Goal: Transaction & Acquisition: Purchase product/service

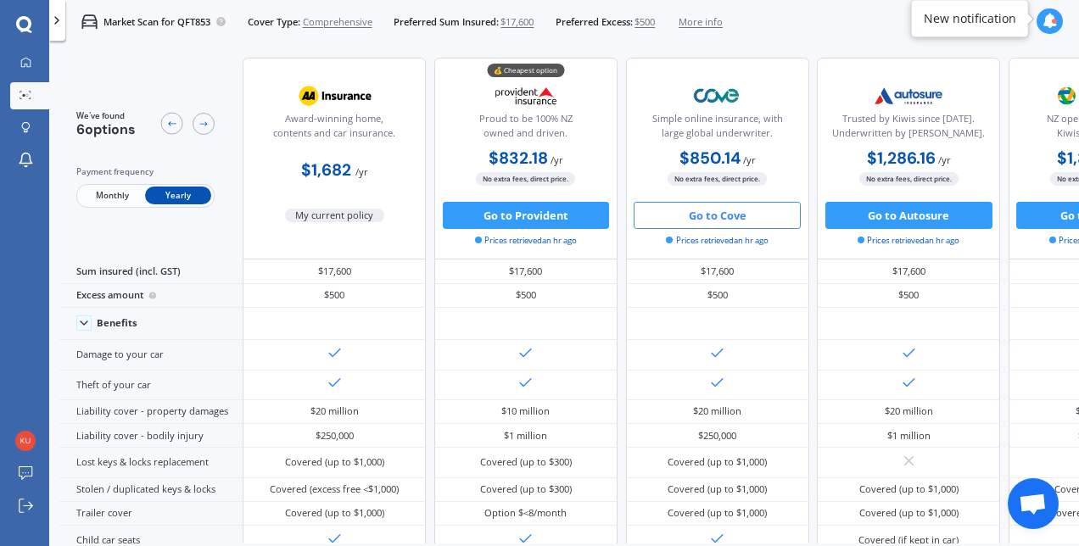
scroll to position [3, 0]
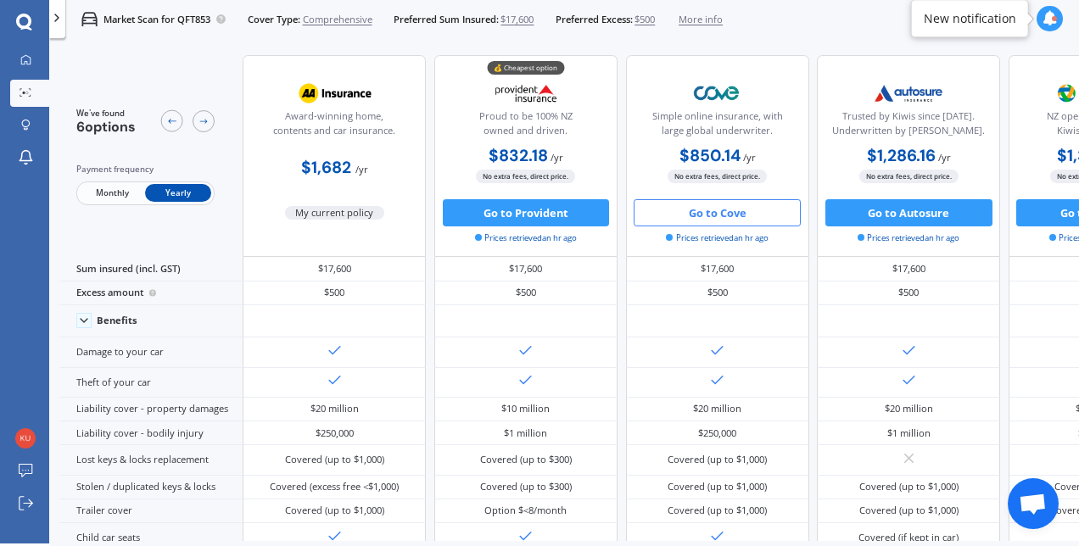
click at [703, 203] on button "Go to Cove" at bounding box center [717, 212] width 167 height 27
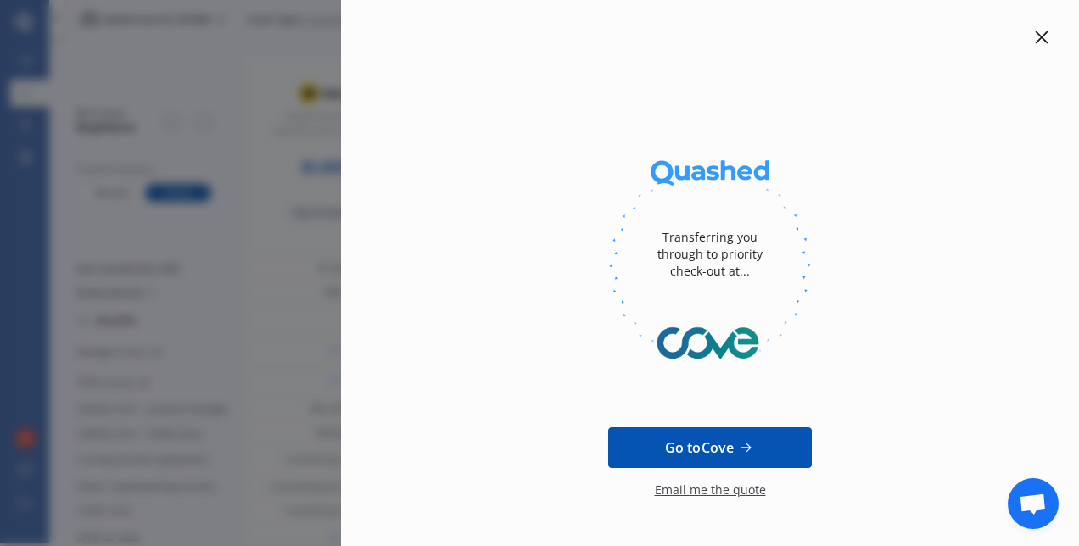
click at [1035, 35] on icon at bounding box center [1042, 38] width 14 height 14
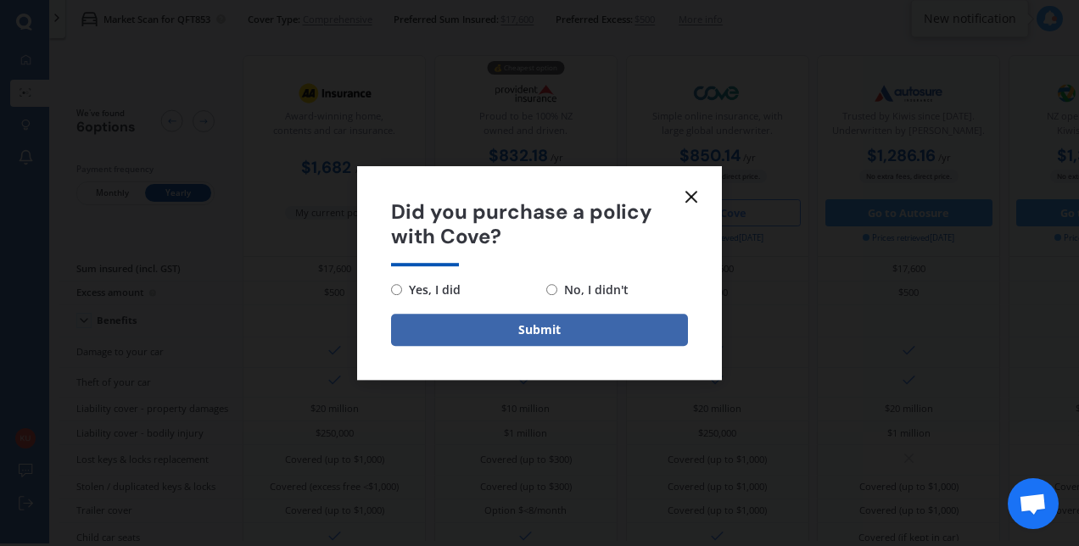
click at [694, 197] on icon at bounding box center [691, 197] width 20 height 20
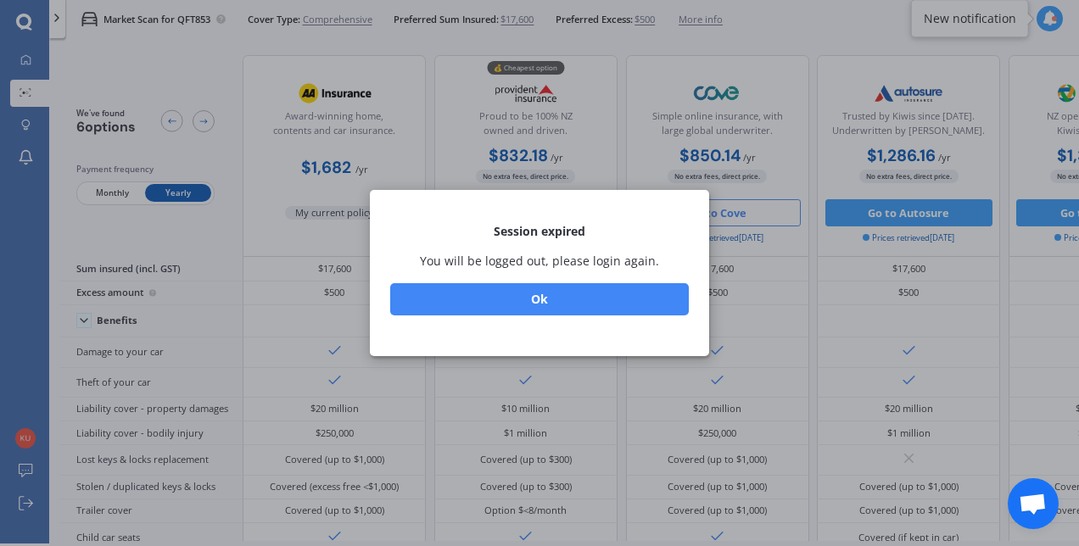
click at [595, 294] on button "Ok" at bounding box center [539, 299] width 299 height 32
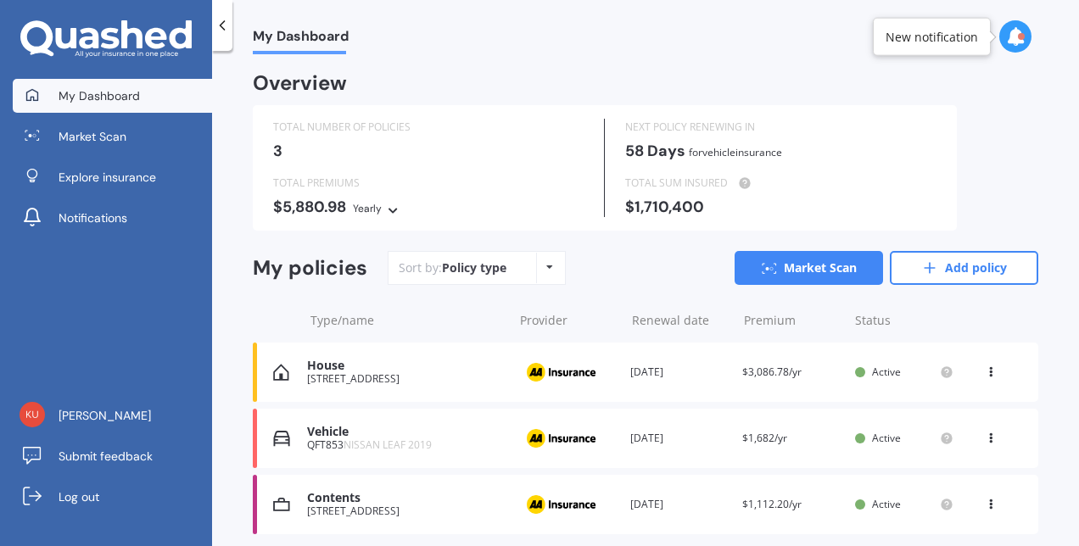
scroll to position [59, 0]
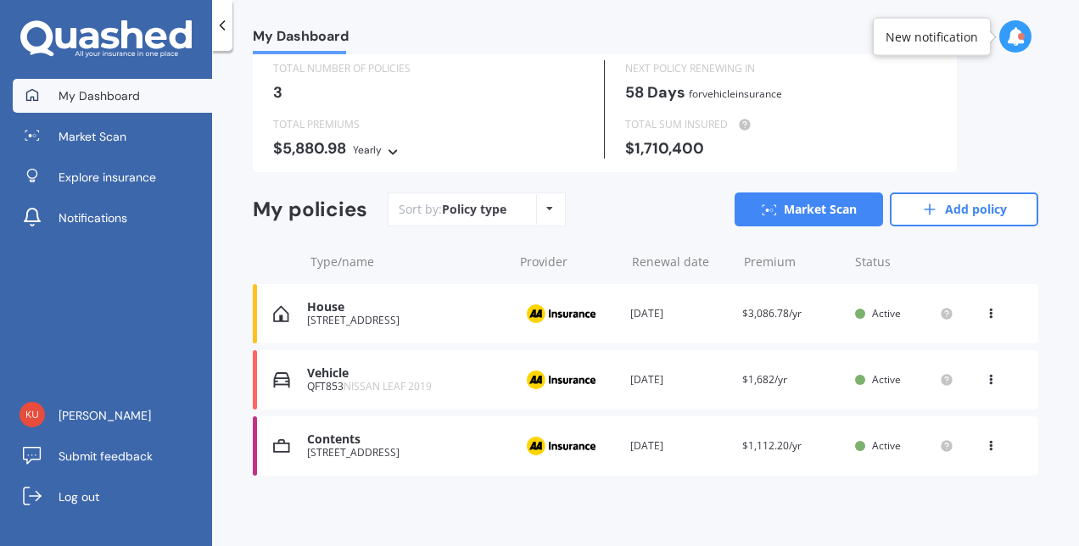
click at [338, 375] on div "Vehicle" at bounding box center [406, 374] width 198 height 14
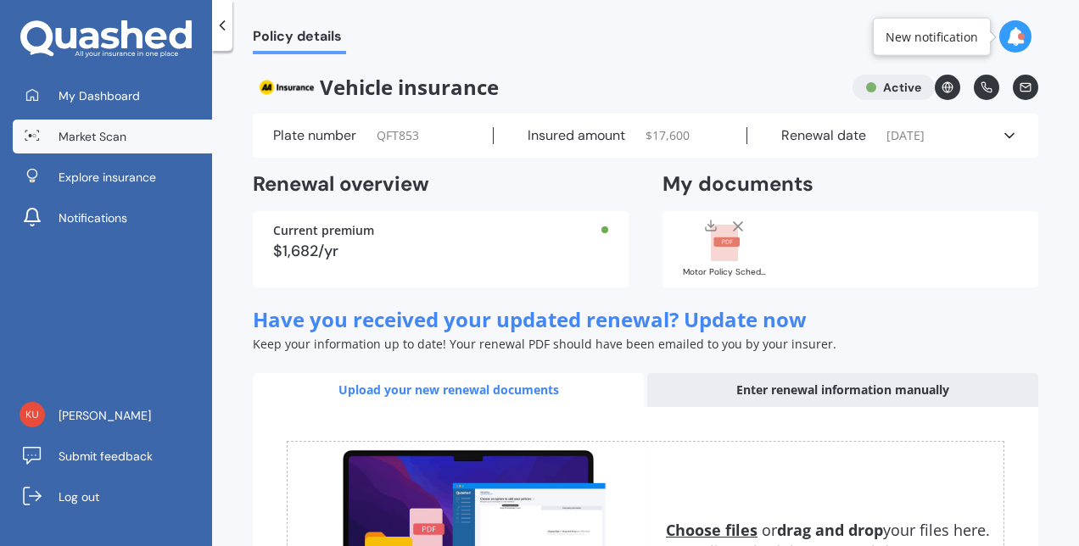
click at [115, 146] on link "Market Scan" at bounding box center [112, 137] width 199 height 34
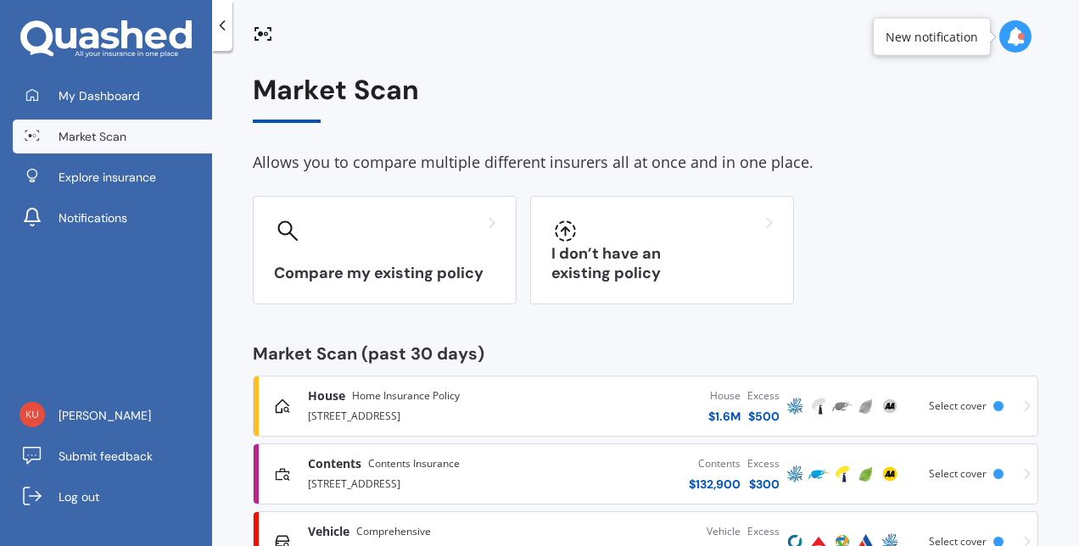
scroll to position [64, 0]
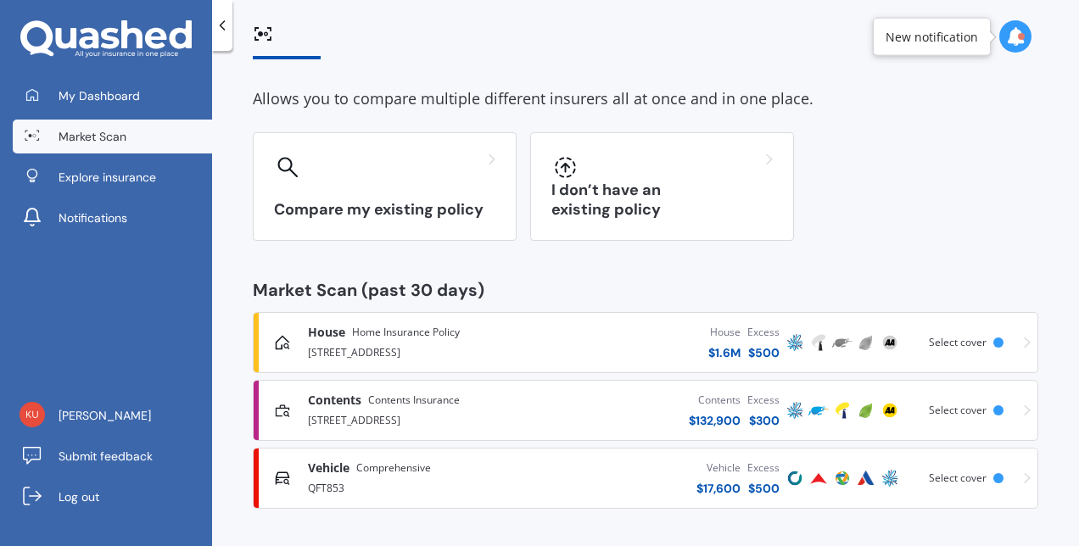
click at [462, 477] on div "QFT853" at bounding box center [418, 487] width 221 height 20
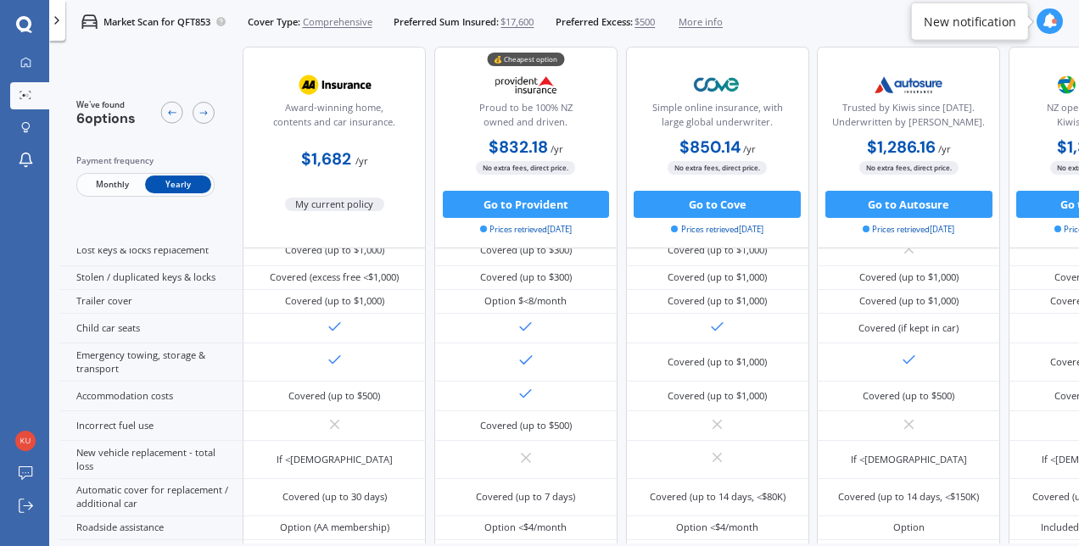
scroll to position [263, 0]
click at [531, 202] on button "Go to Provident" at bounding box center [526, 204] width 167 height 27
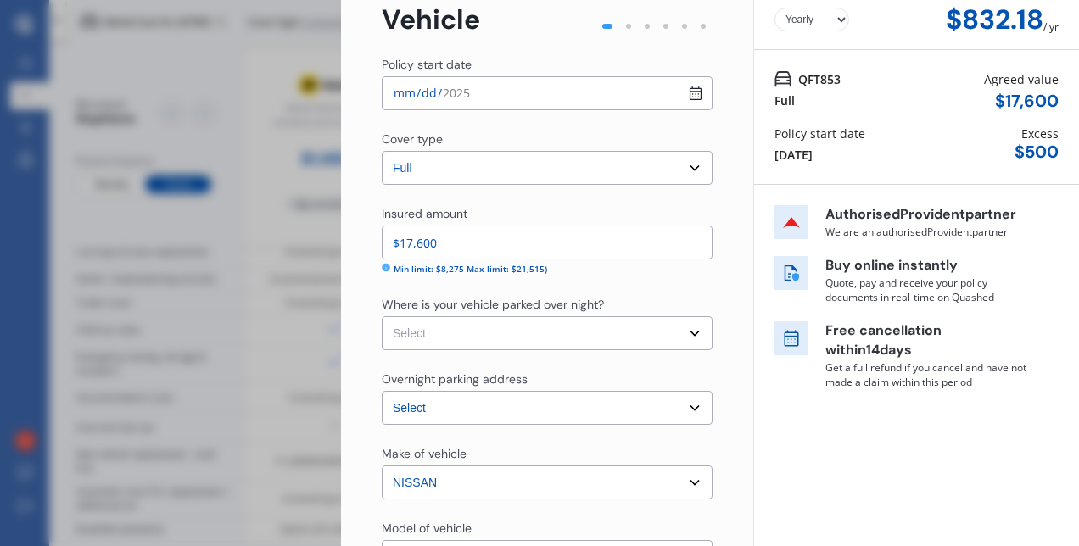
scroll to position [89, 0]
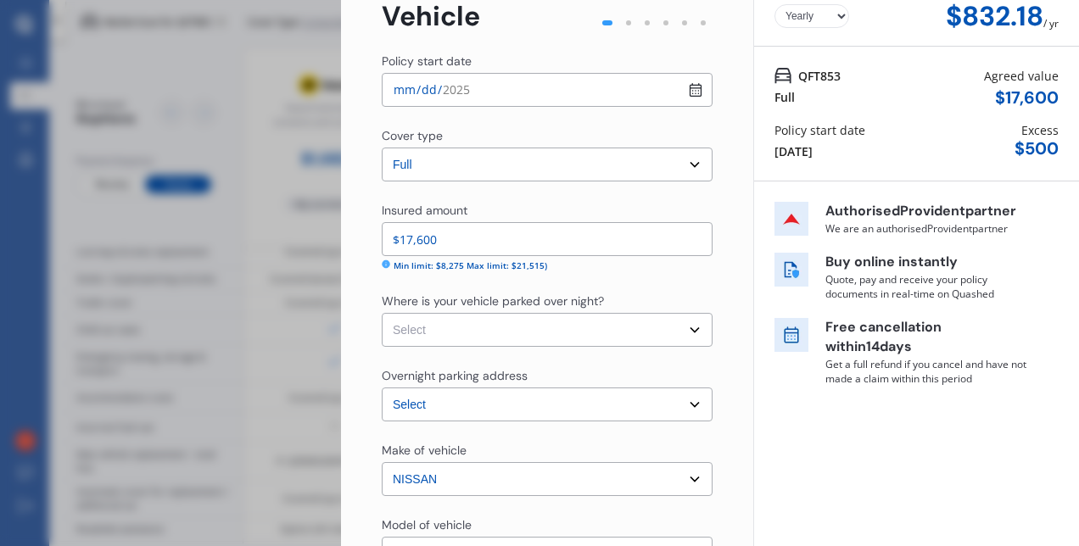
click at [645, 331] on select "Select Garage (fully enclosed) Off Street Parking Other" at bounding box center [547, 330] width 331 height 34
select select "OFF-STREET"
click at [382, 313] on select "Select Garage (fully enclosed) Off Street Parking Other" at bounding box center [547, 330] width 331 height 34
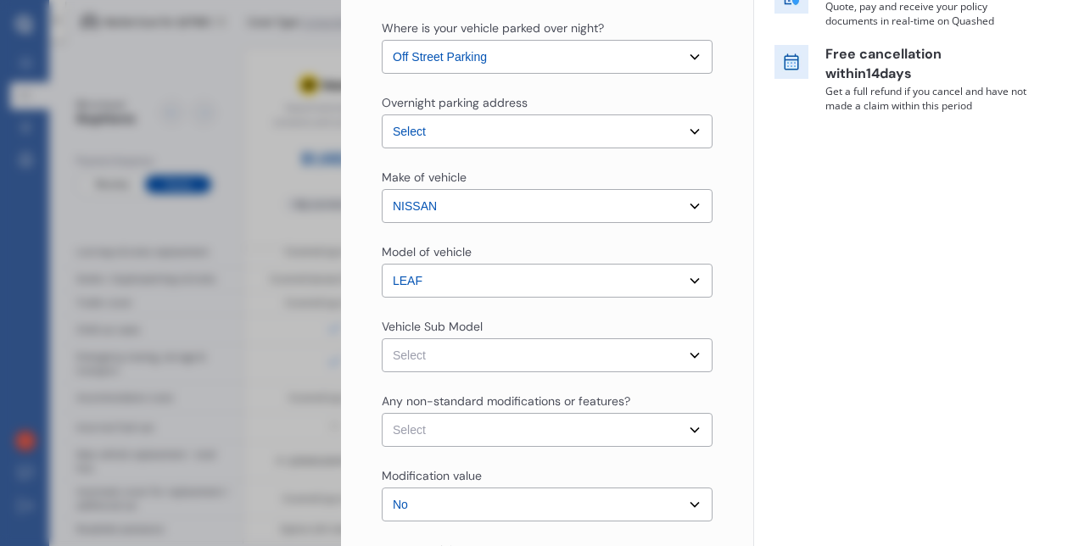
scroll to position [363, 0]
click at [670, 355] on select "Select Leaf ZE1 S Hatchback 5dr Reduction Gear 1sp E/110kW [IMP]" at bounding box center [547, 355] width 331 height 34
click at [853, 338] on div "Yearly Monthly $832.18 / yr QFT853 Full Agreed value $ 17,600 Policy start date…" at bounding box center [916, 204] width 326 height 1135
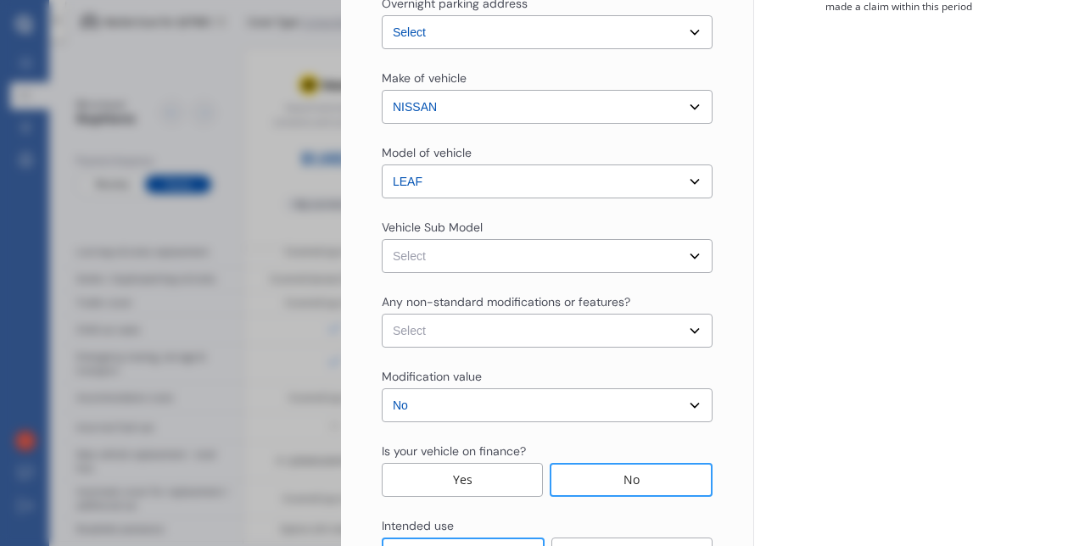
scroll to position [462, 0]
click at [674, 338] on select "Select None [MEDICAL_DATA] System(NOS) Roll Cage Full Racing Harness" at bounding box center [547, 330] width 331 height 34
select select "none"
click at [382, 313] on select "Select None [MEDICAL_DATA] System(NOS) Roll Cage Full Racing Harness" at bounding box center [547, 330] width 331 height 34
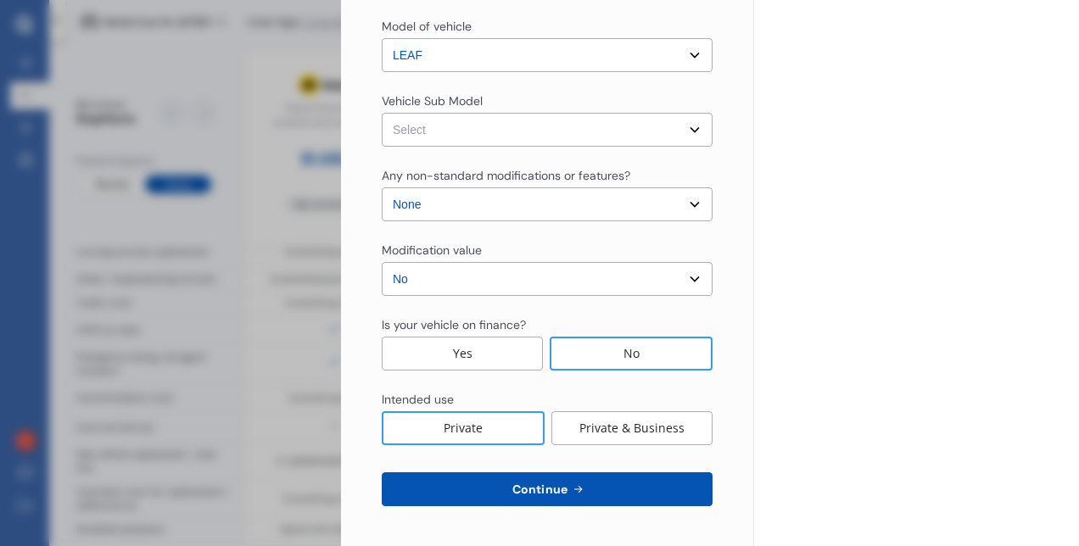
scroll to position [589, 0]
click at [626, 501] on button "Continue" at bounding box center [547, 489] width 331 height 34
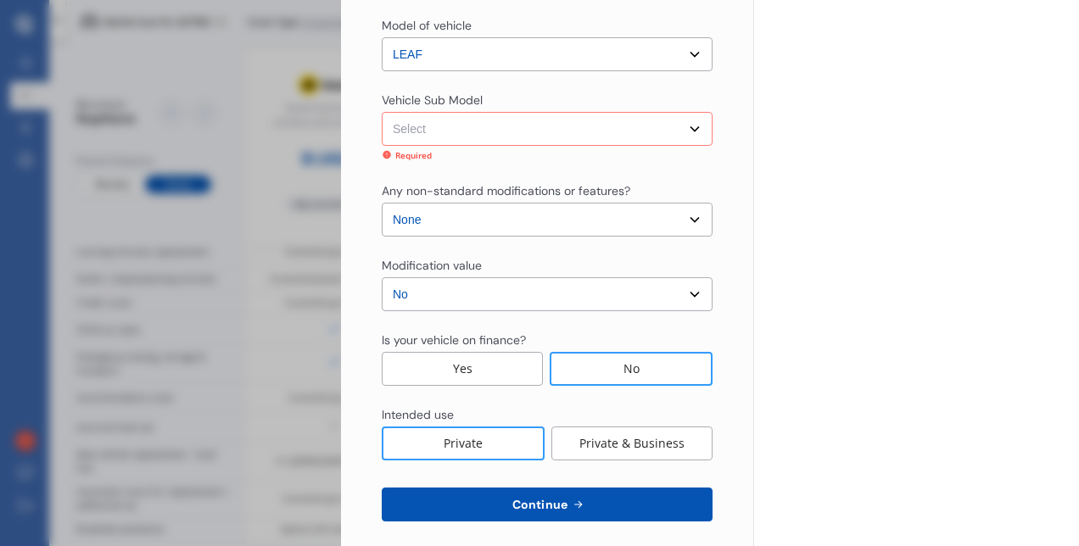
click at [626, 132] on select "Select Leaf ZE1 S Hatchback 5dr Reduction Gear 1sp E/110kW [IMP]" at bounding box center [547, 129] width 331 height 34
select select "NZVNISS2019AEDP"
click at [382, 112] on select "Select Leaf ZE1 S Hatchback 5dr Reduction Gear 1sp E/110kW [IMP]" at bounding box center [547, 129] width 331 height 34
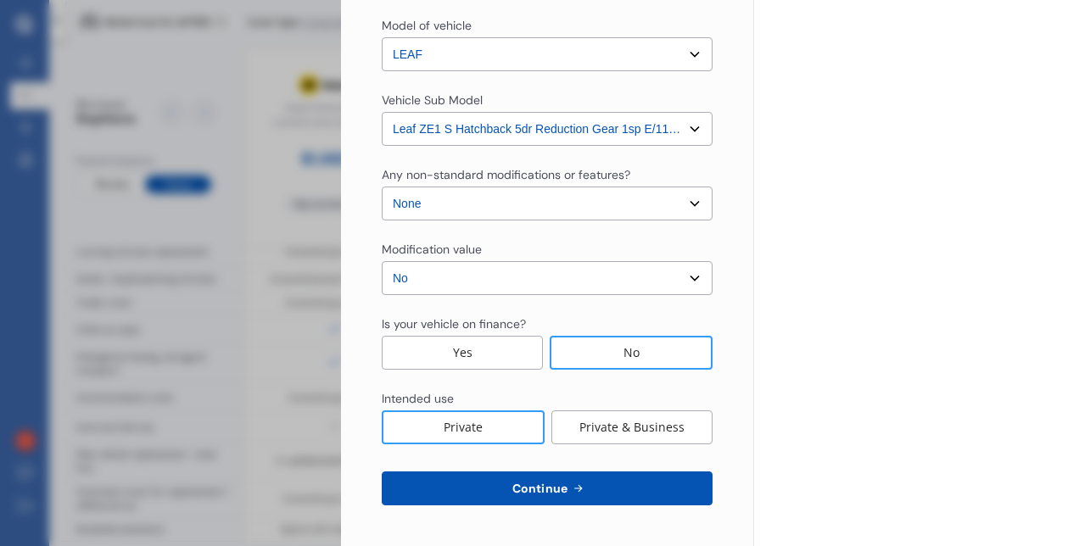
click at [549, 477] on button "Continue" at bounding box center [547, 489] width 331 height 34
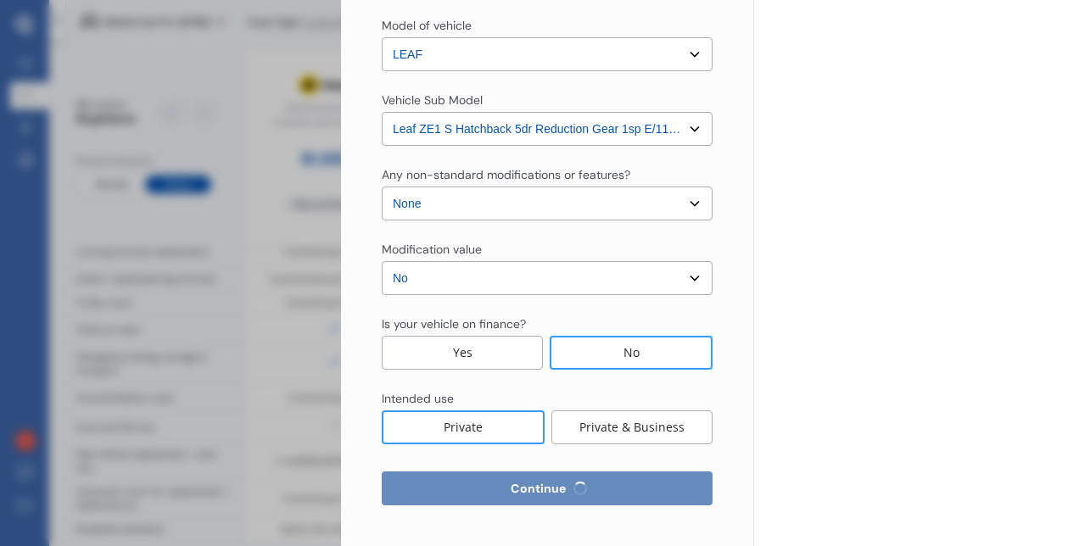
select select "24"
select select "01"
select select "1977"
select select "NZ_FULL"
select select "0"
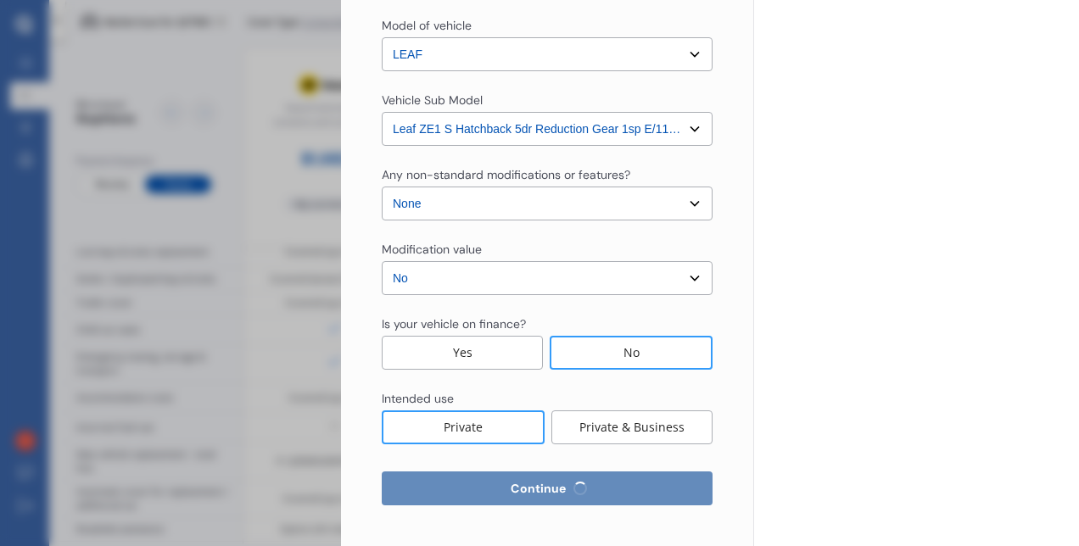
select select "25"
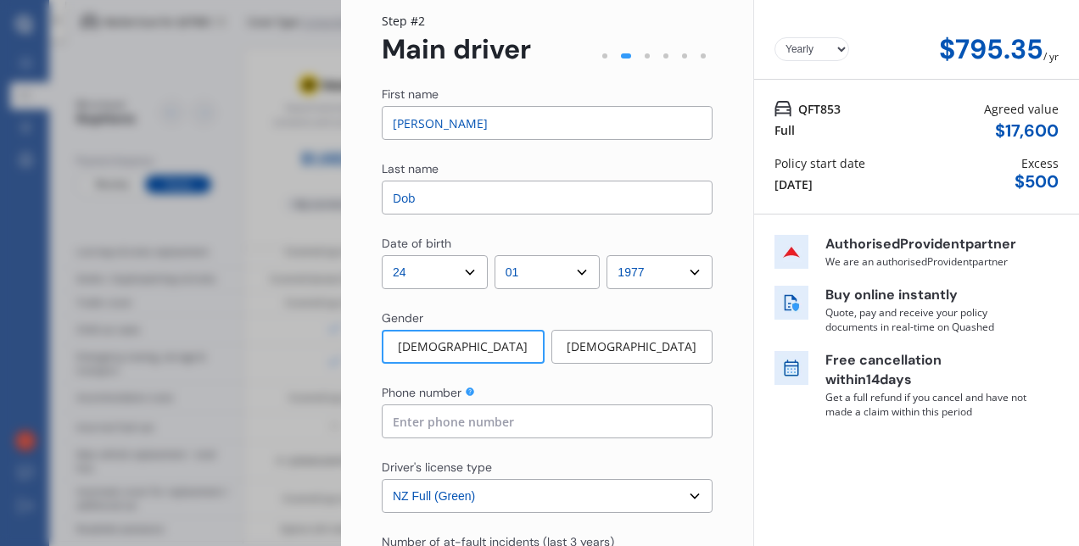
scroll to position [0, 0]
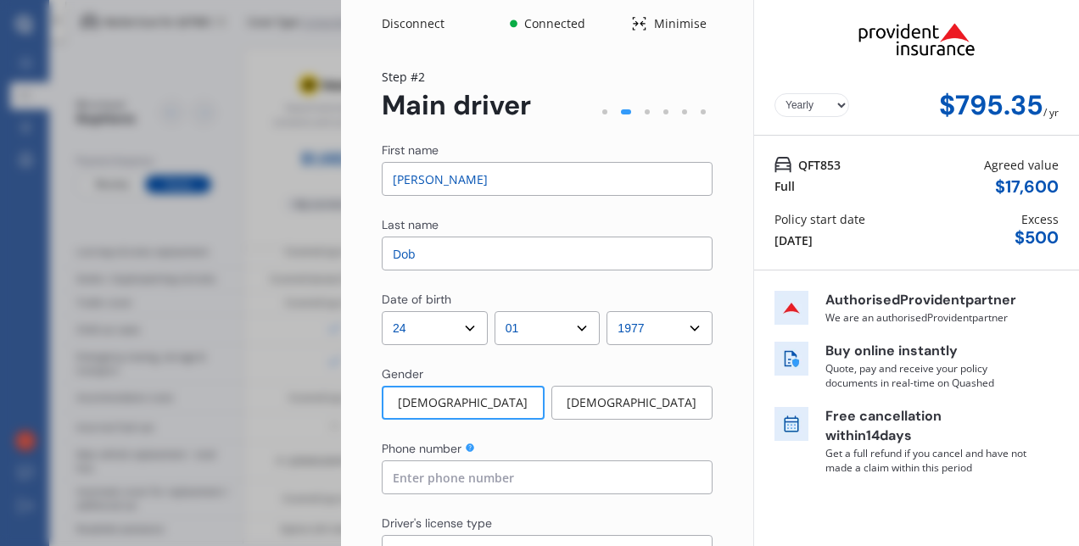
click at [409, 27] on div "Disconnect" at bounding box center [422, 23] width 81 height 17
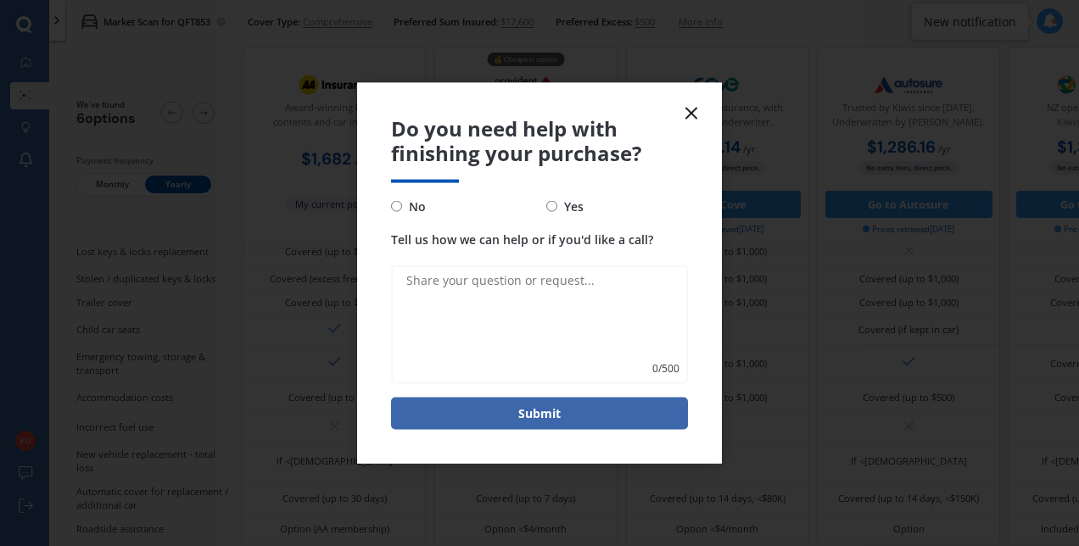
click at [697, 113] on icon at bounding box center [691, 114] width 20 height 20
